Goal: Task Accomplishment & Management: Manage account settings

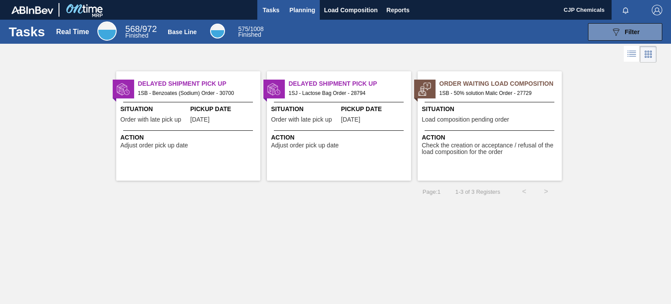
click at [303, 12] on span "Planning" at bounding box center [303, 10] width 26 height 10
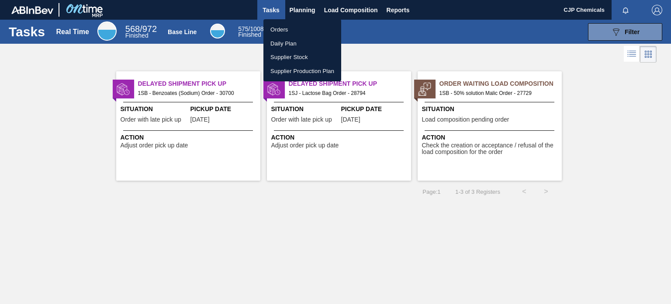
click at [285, 31] on li "Orders" at bounding box center [302, 30] width 78 height 14
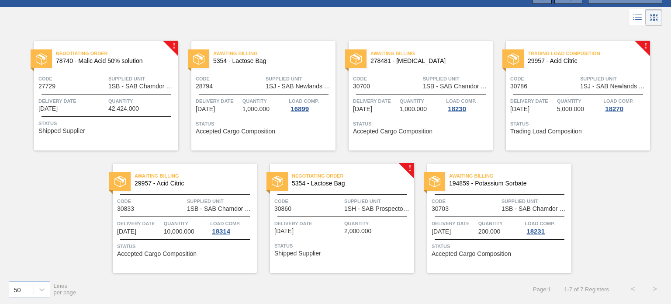
scroll to position [38, 0]
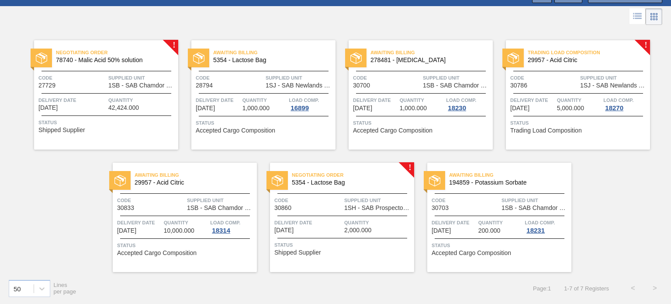
click at [366, 254] on div "Negotiating Order 5354 - Lactose Bag Code 30860 Supplied Unit 1SH - SAB Prospec…" at bounding box center [342, 217] width 144 height 109
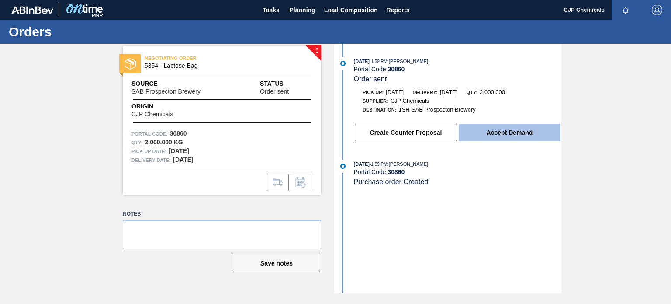
click at [496, 129] on button "Accept Demand" at bounding box center [510, 132] width 102 height 17
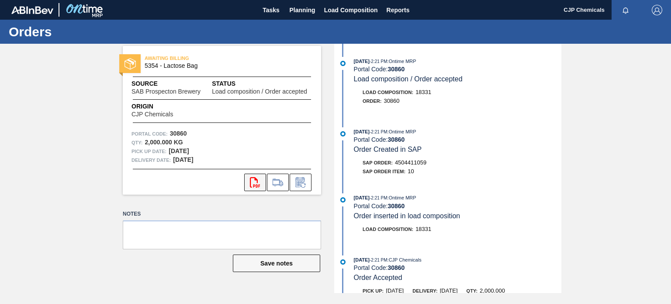
click at [262, 187] on button "svg{fill:#ff0000}" at bounding box center [255, 181] width 22 height 17
click at [294, 11] on span "Planning" at bounding box center [303, 10] width 26 height 10
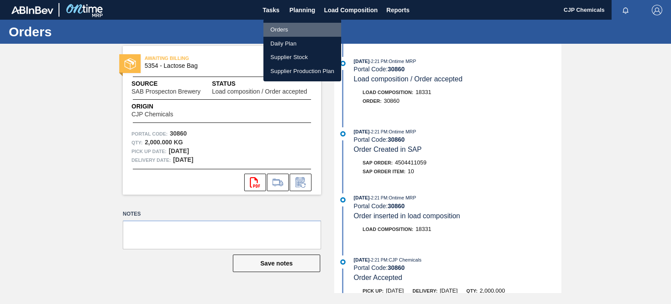
click at [279, 28] on li "Orders" at bounding box center [302, 30] width 78 height 14
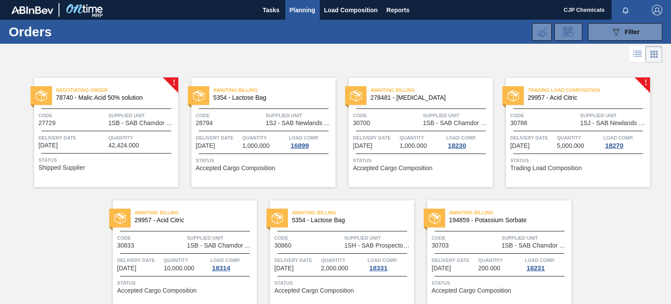
click at [608, 97] on span "29957 - Acid Citric" at bounding box center [585, 97] width 115 height 7
